Goal: Find specific page/section: Find specific page/section

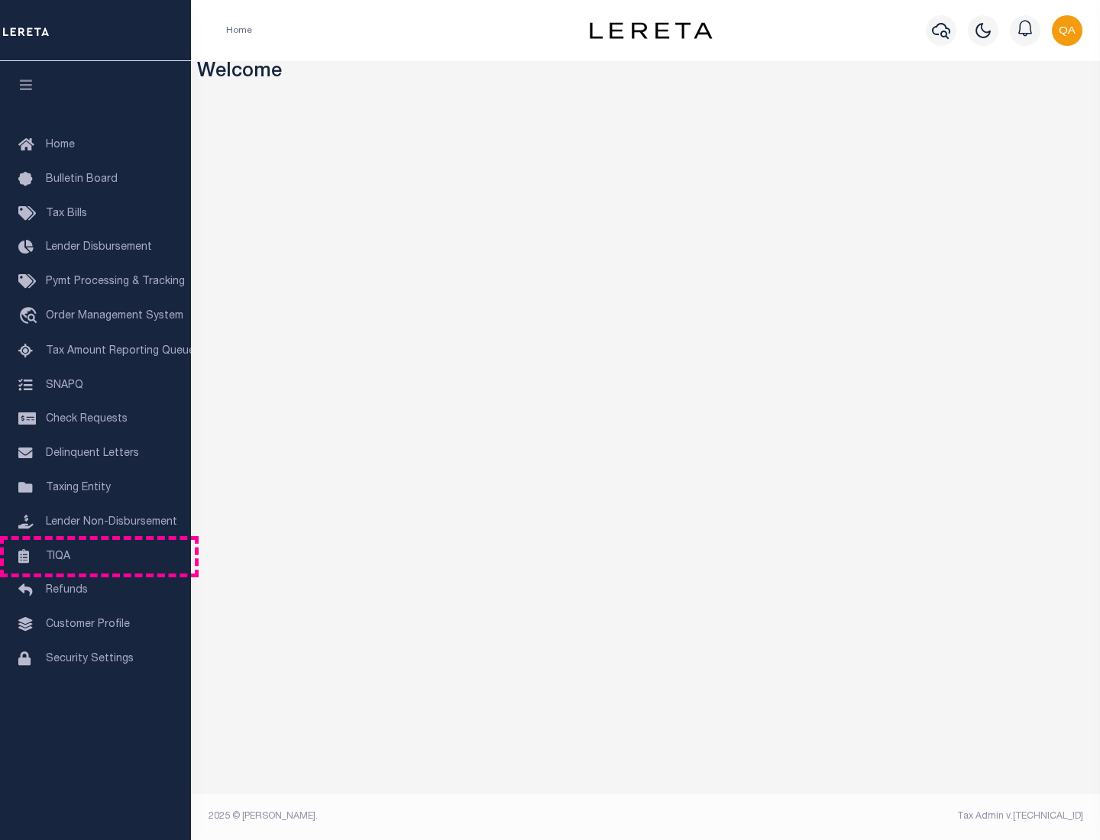
click at [95, 556] on link "TIQA" at bounding box center [95, 557] width 191 height 34
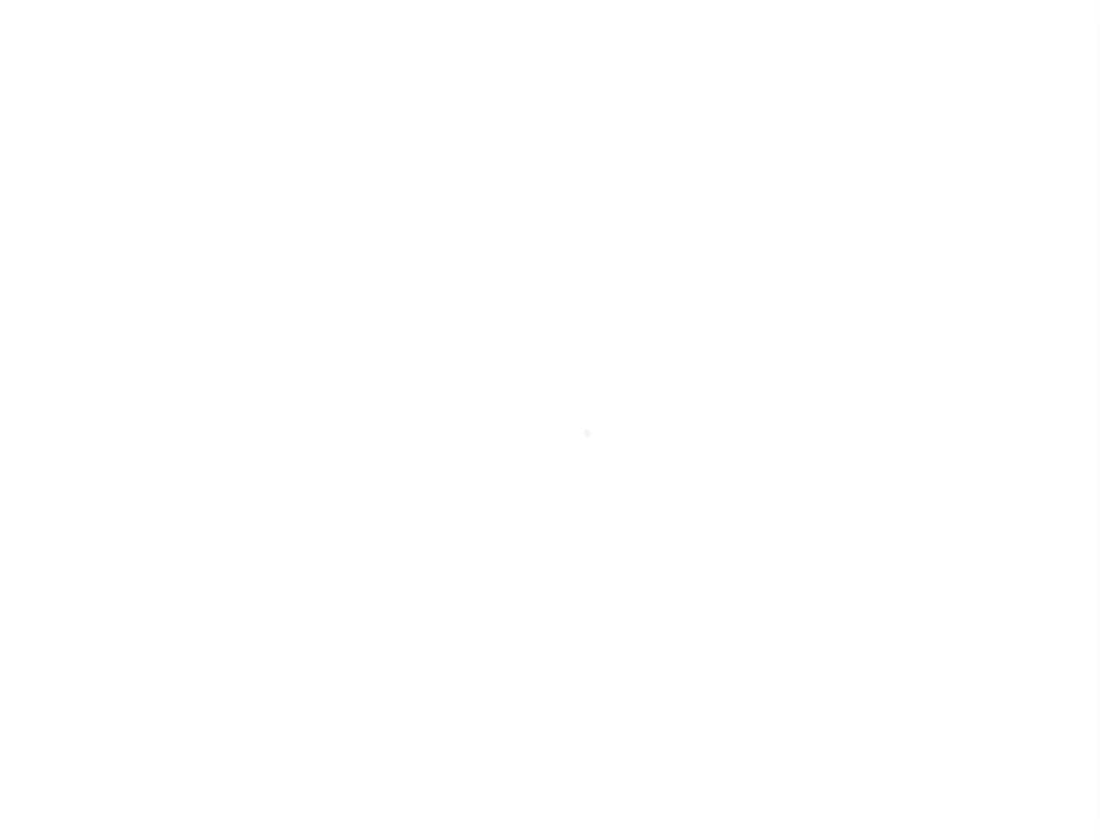
select select "200"
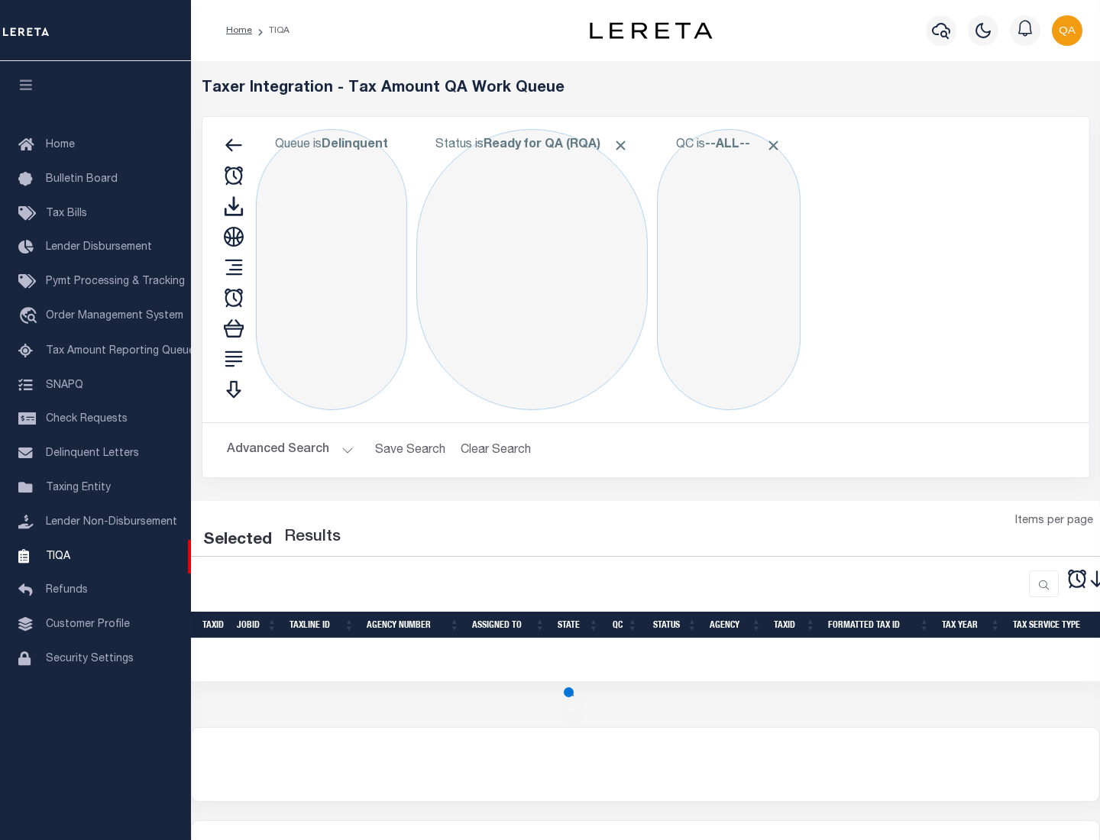
select select "200"
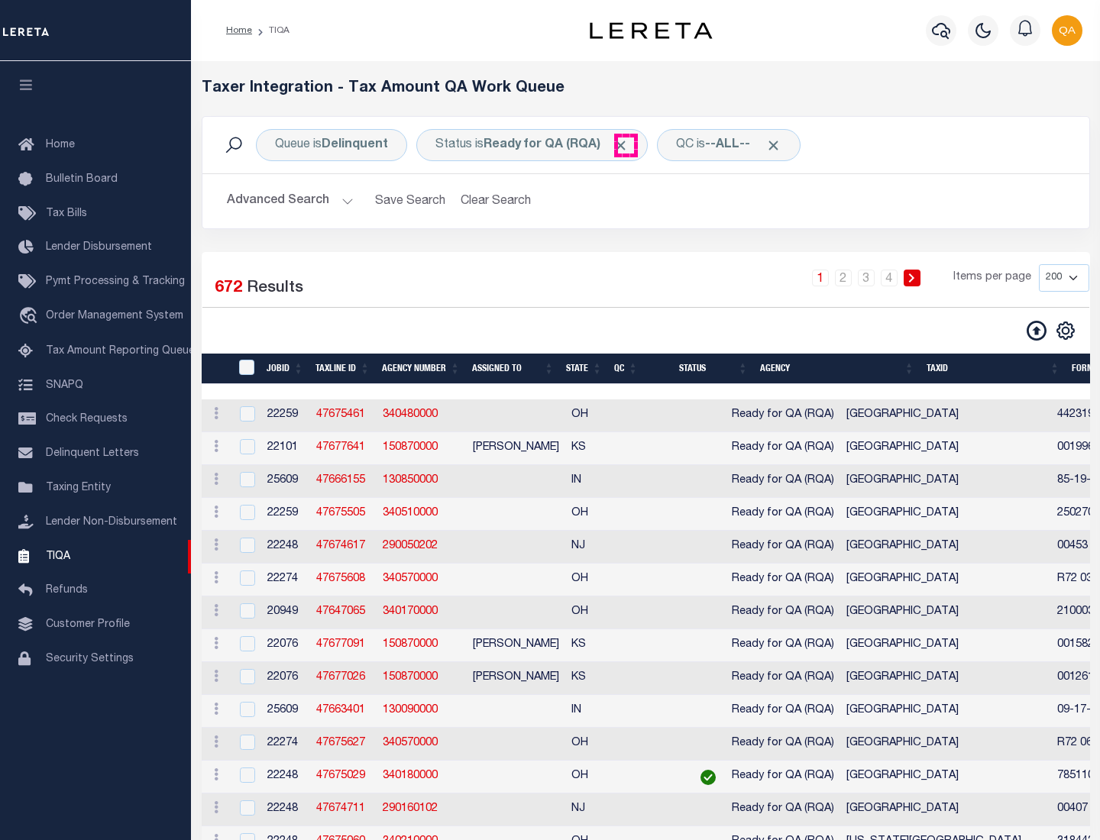
click at [626, 145] on span "Click to Remove" at bounding box center [621, 146] width 16 height 16
